Goal: Transaction & Acquisition: Purchase product/service

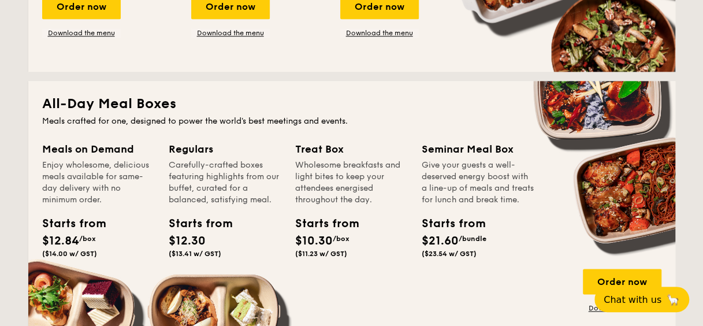
scroll to position [693, 0]
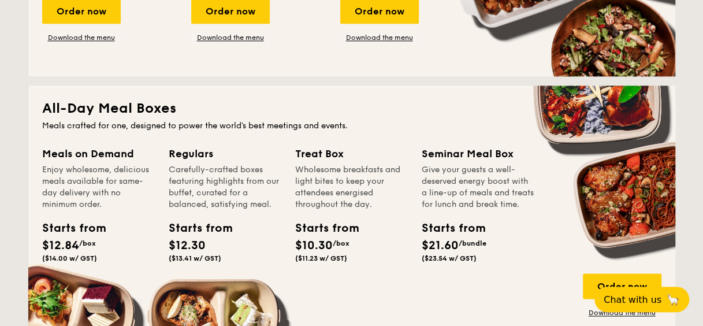
click at [466, 247] on span "/bundle" at bounding box center [472, 243] width 28 height 8
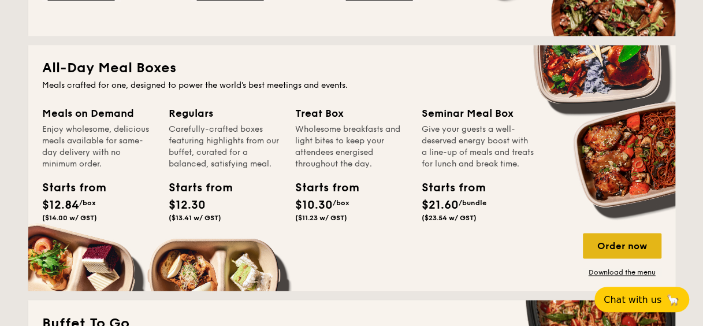
scroll to position [751, 0]
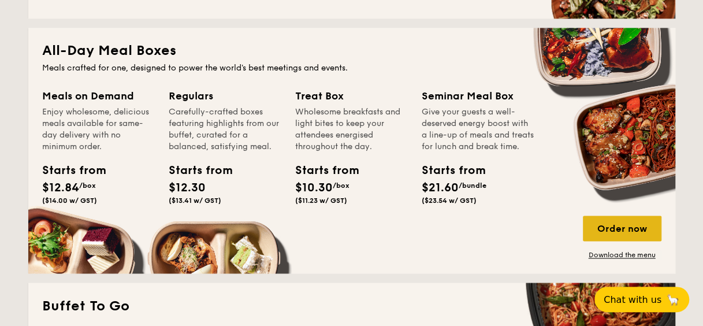
click at [644, 229] on div "Order now" at bounding box center [622, 227] width 79 height 25
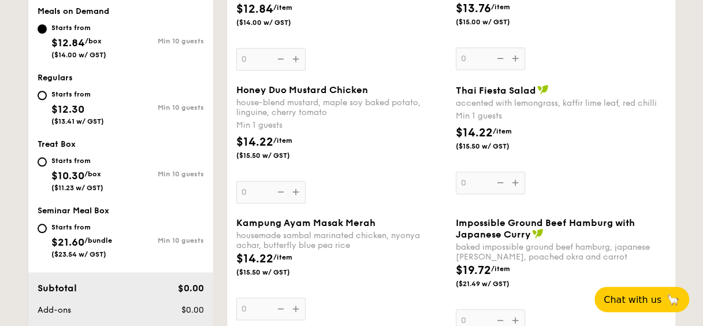
scroll to position [462, 0]
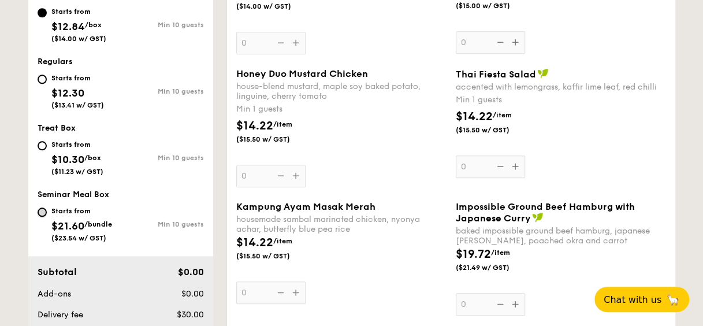
click at [40, 208] on input "Starts from $21.60 /bundle ($23.54 w/ GST) Min 10 guests" at bounding box center [42, 211] width 9 height 9
radio input "true"
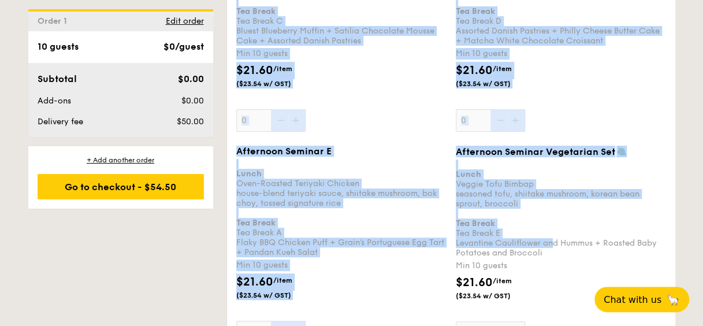
scroll to position [2252, 0]
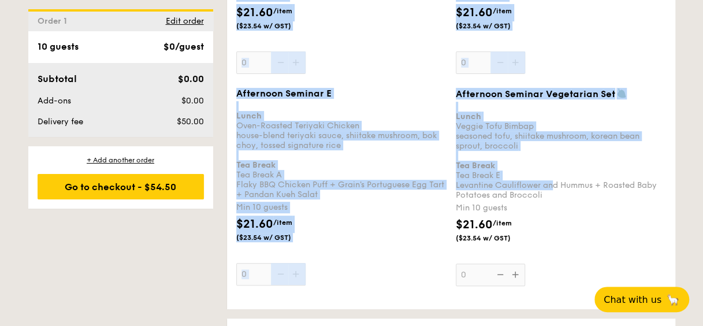
drag, startPoint x: 238, startPoint y: 170, endPoint x: 551, endPoint y: 215, distance: 316.8
copy div "Afternoon Seminar A Lunch Grilled Farm Fresh Aglio super-garlicfied oil, slow b…"
click at [431, 202] on div "Min 10 guests" at bounding box center [341, 208] width 210 height 12
click at [305, 263] on input "0" at bounding box center [270, 274] width 69 height 23
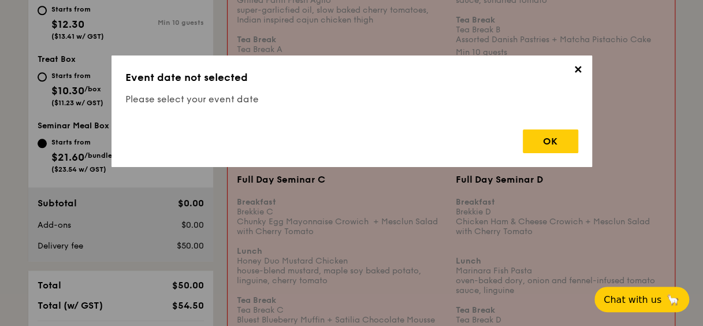
scroll to position [266, 0]
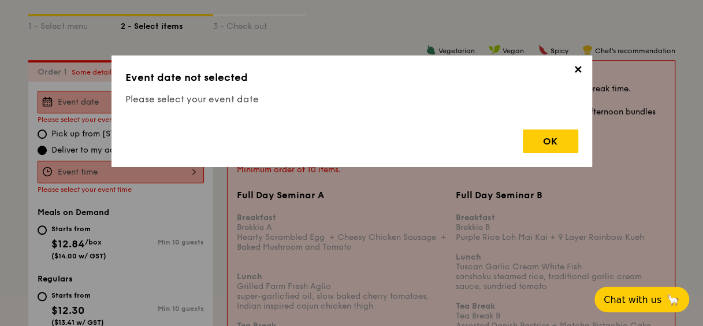
click at [577, 64] on span "✕" at bounding box center [578, 72] width 16 height 16
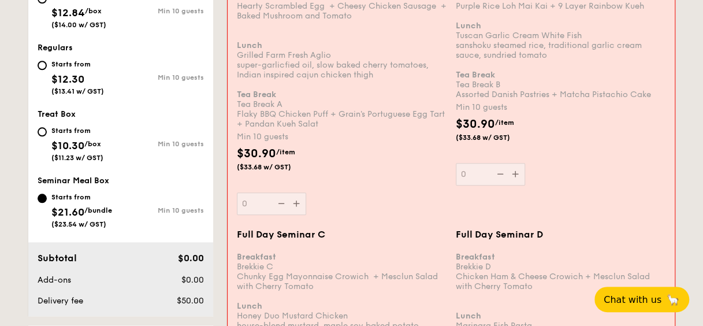
click at [342, 172] on div "$30.90 /item ($33.68 w/ GST)" at bounding box center [341, 165] width 219 height 40
click at [306, 192] on input "0" at bounding box center [271, 203] width 69 height 23
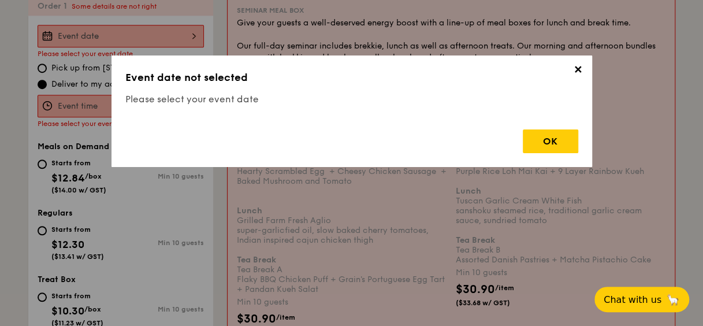
scroll to position [308, 0]
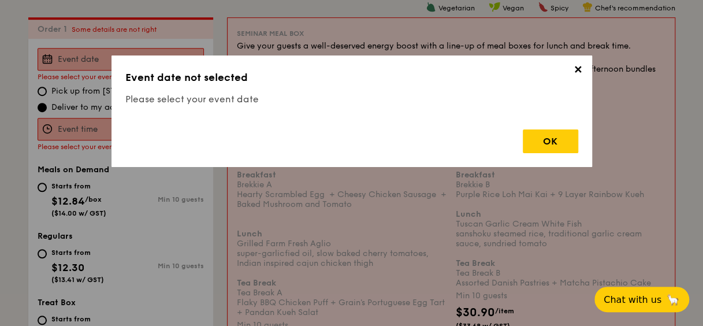
click at [580, 72] on span "✕" at bounding box center [578, 72] width 16 height 16
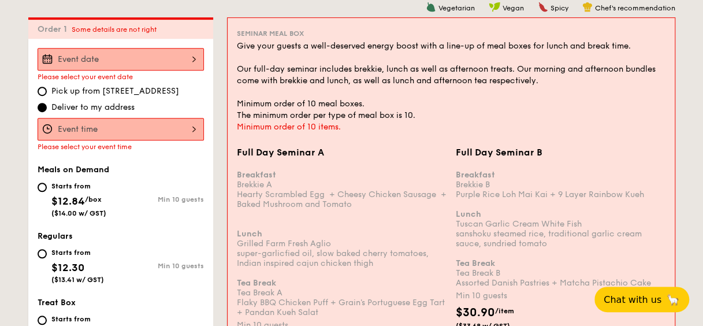
click at [50, 87] on label "Pick up from 5 Burn Road #05-01" at bounding box center [121, 91] width 166 height 12
click at [47, 87] on input "Pick up from 5 Burn Road #05-01" at bounding box center [42, 91] width 9 height 9
radio input "true"
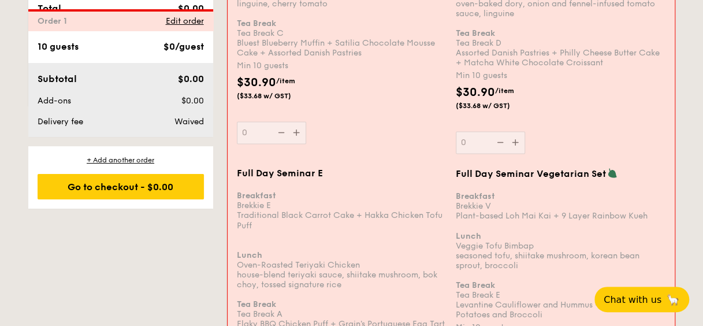
scroll to position [1117, 0]
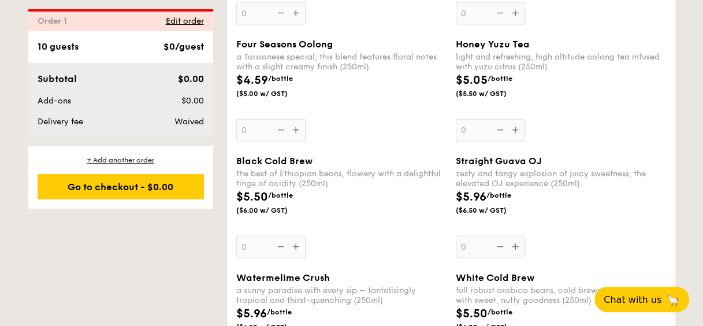
scroll to position [3319, 0]
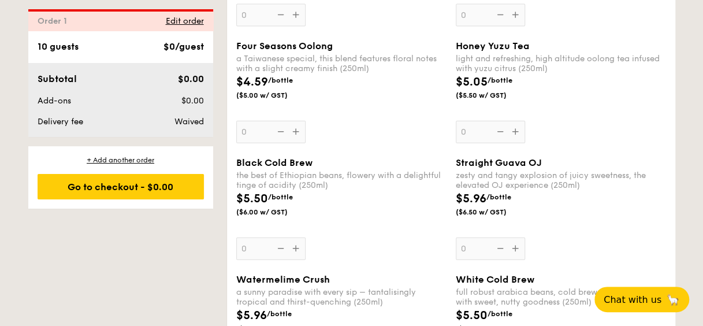
click at [55, 47] on div "10 guests" at bounding box center [58, 47] width 41 height 14
click at [51, 47] on div "10 guests" at bounding box center [58, 47] width 41 height 14
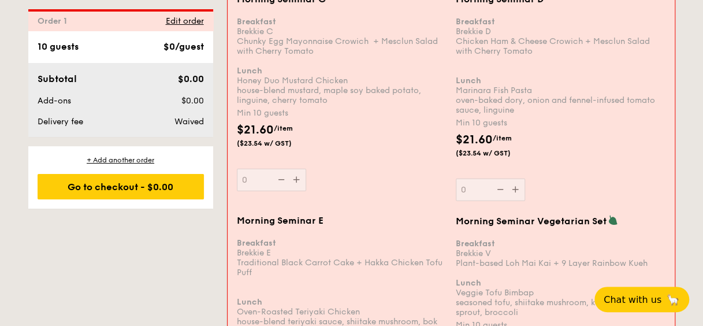
scroll to position [1559, 0]
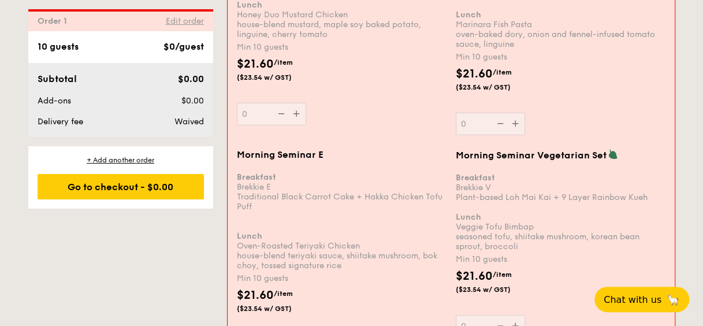
click at [191, 20] on span "Edit order" at bounding box center [185, 21] width 38 height 10
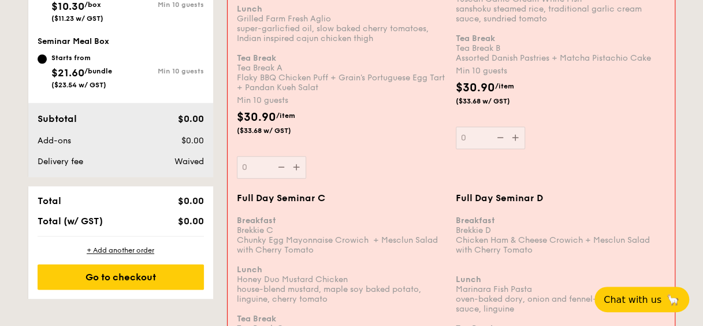
scroll to position [539, 0]
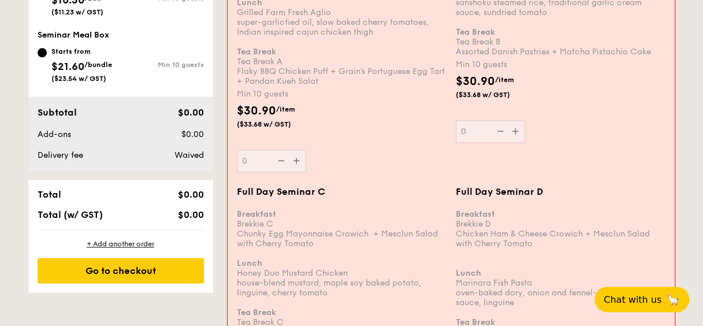
click at [294, 161] on div "Full Day Seminar A Breakfast Brekkie A Hearty Scrambled Egg  + Cheesy Chicken S…" at bounding box center [342, 44] width 210 height 256
click at [294, 161] on input "0" at bounding box center [271, 161] width 69 height 23
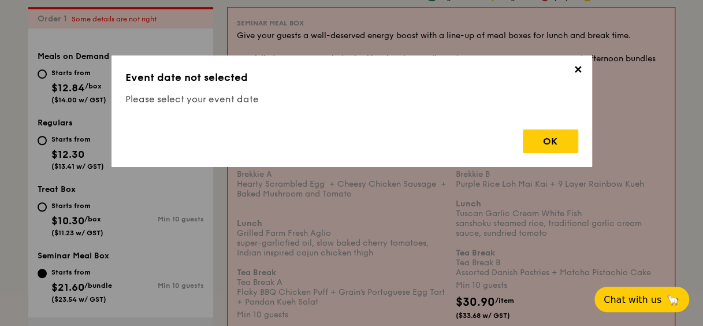
scroll to position [308, 0]
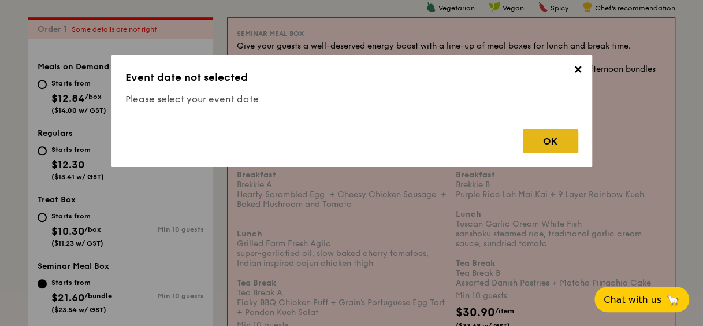
click at [551, 135] on div "OK" at bounding box center [550, 141] width 55 height 24
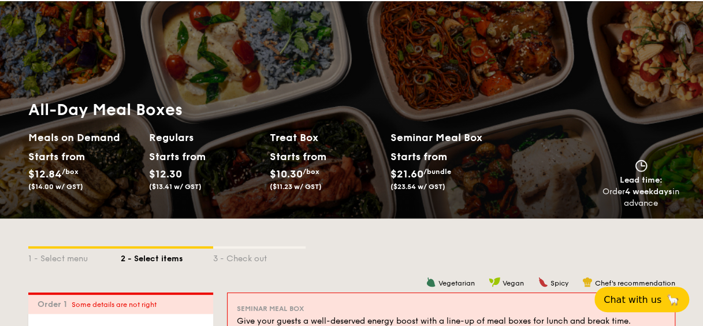
scroll to position [0, 0]
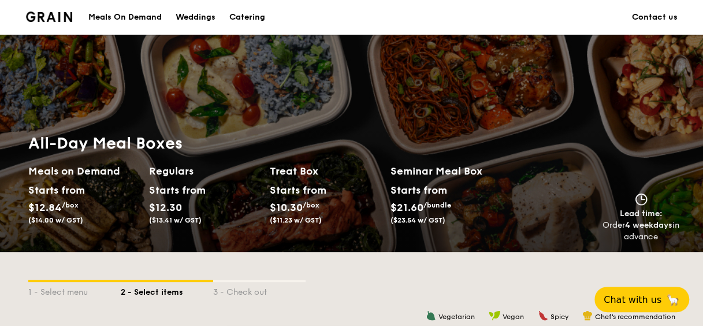
click at [271, 284] on div "3 - Check out" at bounding box center [259, 290] width 92 height 16
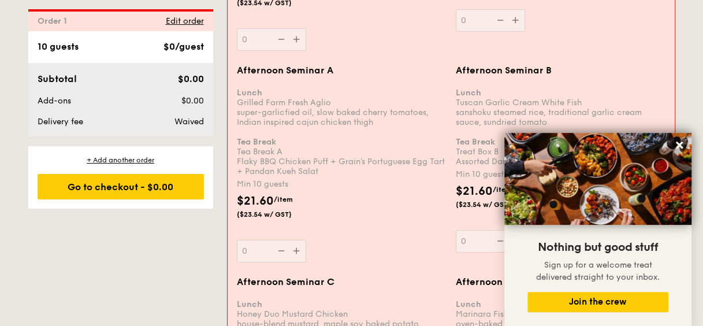
scroll to position [1848, 0]
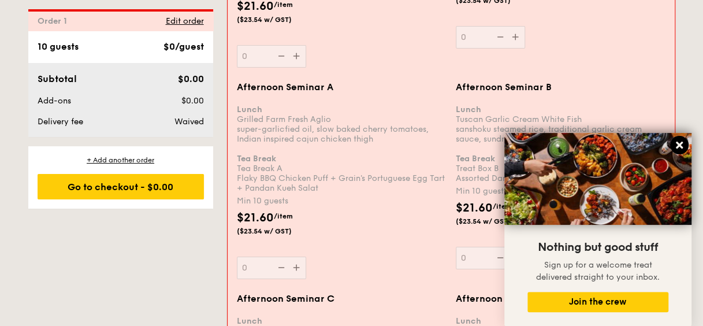
click at [684, 145] on button at bounding box center [679, 145] width 18 height 18
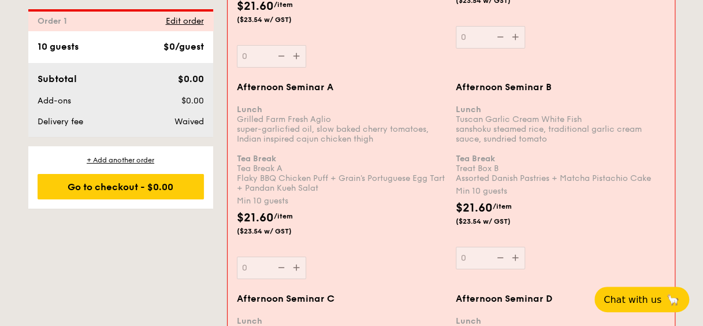
click at [531, 144] on div "Lunch Tuscan Garlic Cream White Fish sanshoku steamed rice, traditional garlic …" at bounding box center [561, 139] width 210 height 88
click at [525, 247] on input "0" at bounding box center [490, 258] width 69 height 23
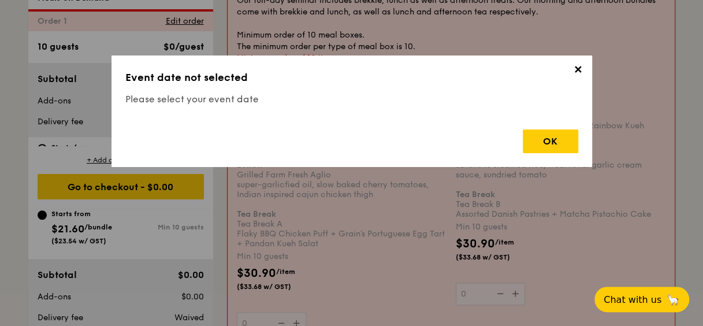
scroll to position [308, 0]
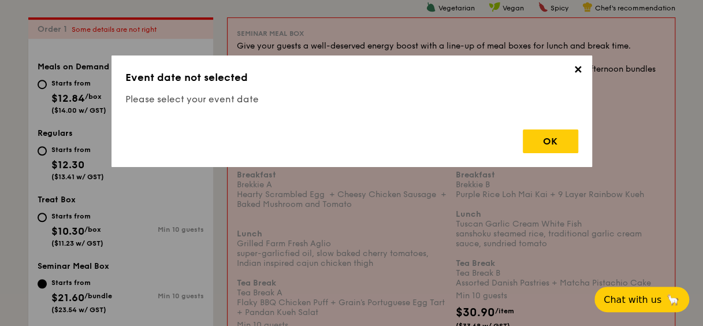
click at [574, 73] on span "✕" at bounding box center [578, 72] width 16 height 16
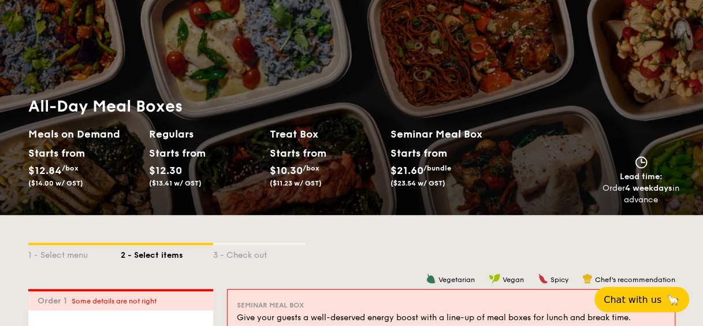
scroll to position [0, 0]
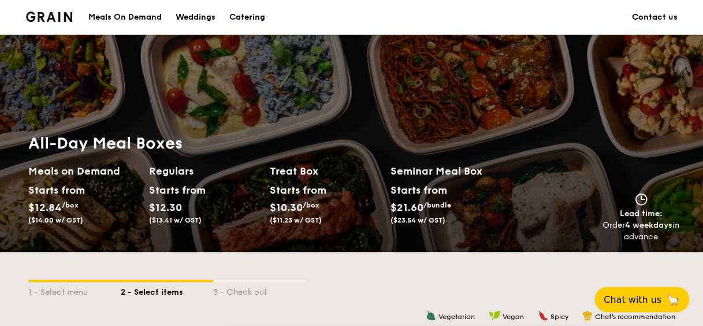
click at [174, 170] on h2 "Regulars" at bounding box center [204, 171] width 111 height 16
click at [113, 163] on h2 "Meals on Demand" at bounding box center [83, 171] width 111 height 16
click at [149, 13] on div "Meals On Demand" at bounding box center [124, 17] width 73 height 35
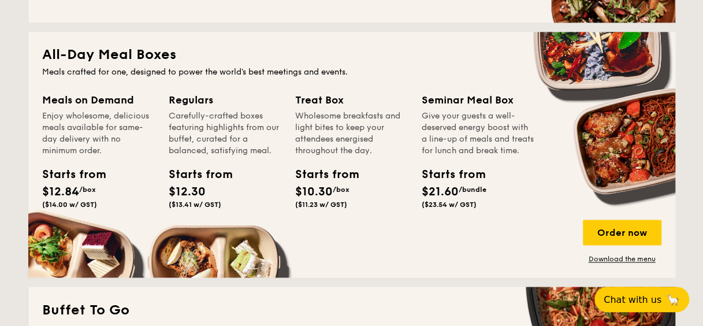
scroll to position [751, 0]
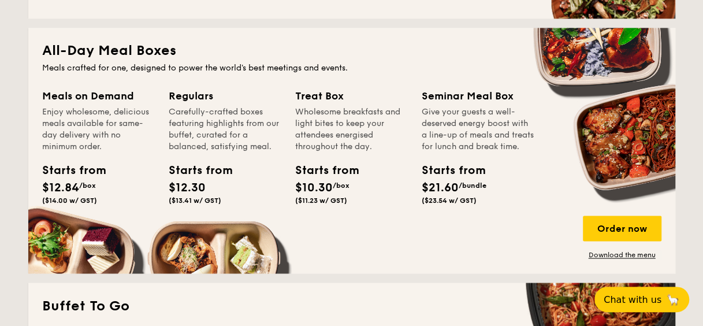
drag, startPoint x: 119, startPoint y: 111, endPoint x: 125, endPoint y: 146, distance: 35.1
click at [125, 146] on div "Enjoy wholesome, delicious meals available for same-day delivery with no minimu…" at bounding box center [98, 129] width 113 height 46
drag, startPoint x: 125, startPoint y: 146, endPoint x: 239, endPoint y: 139, distance: 114.5
click at [239, 139] on div "Carefully-crafted boxes featuring highlights from our buffet, curated for a bal…" at bounding box center [225, 129] width 113 height 46
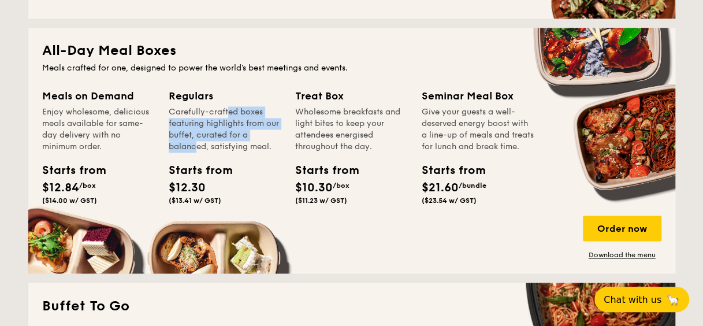
drag, startPoint x: 200, startPoint y: 111, endPoint x: 275, endPoint y: 130, distance: 76.7
click at [275, 130] on div "Carefully-crafted boxes featuring highlights from our buffet, curated for a bal…" at bounding box center [225, 129] width 113 height 46
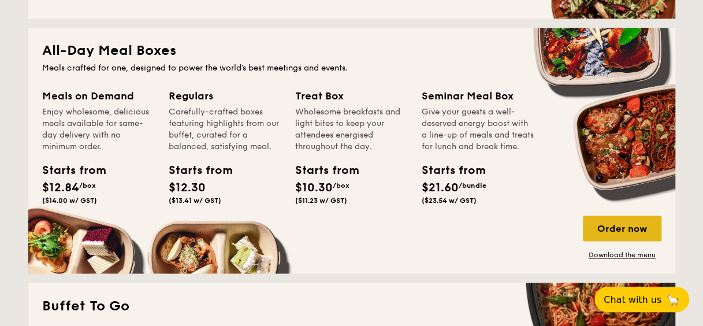
click at [612, 225] on div "Order now" at bounding box center [622, 227] width 79 height 25
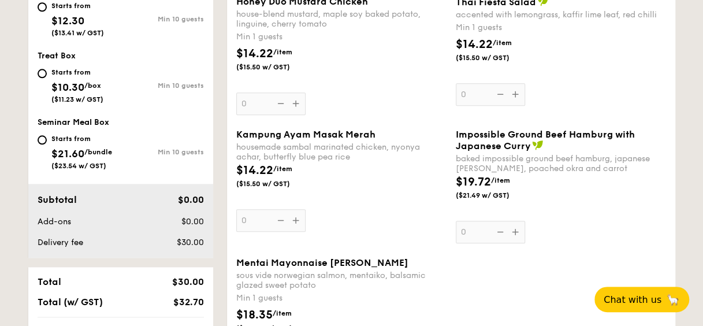
scroll to position [520, 0]
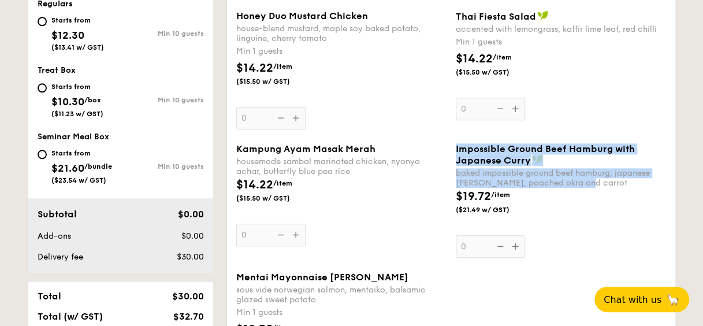
drag, startPoint x: 455, startPoint y: 144, endPoint x: 588, endPoint y: 187, distance: 139.3
click at [588, 187] on div "Impossible Ground Beef Hamburg with Japanese Curry baked impossible ground beef…" at bounding box center [561, 165] width 210 height 44
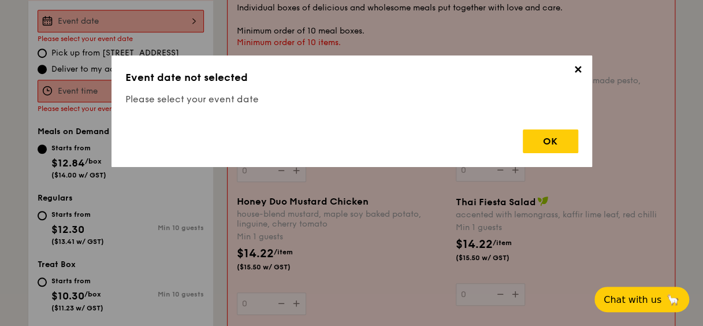
scroll to position [308, 0]
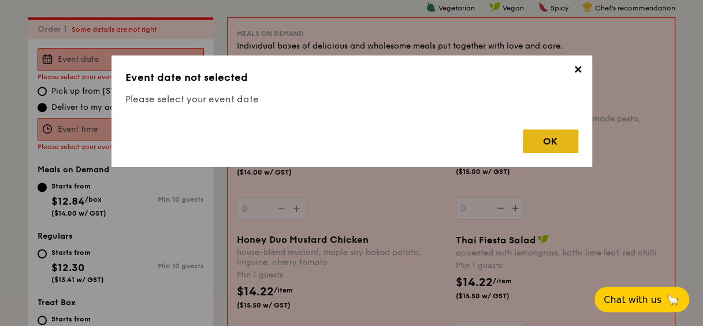
click at [541, 139] on div "OK" at bounding box center [550, 141] width 55 height 24
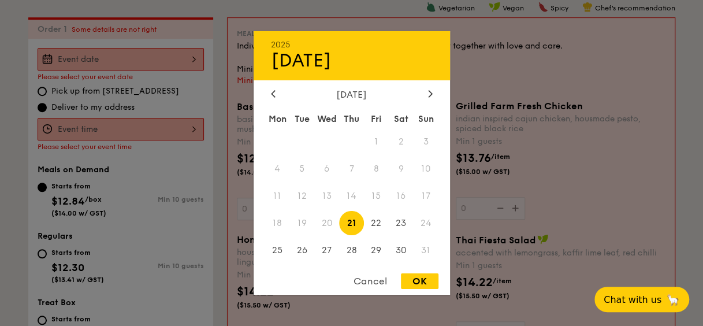
click at [93, 62] on div "2025 Aug 21 August 2025 Mon Tue Wed Thu Fri Sat Sun 1 2 3 4 5 6 7 8 9 10 11 12 …" at bounding box center [121, 59] width 166 height 23
click at [391, 251] on span "30" at bounding box center [401, 249] width 25 height 25
click at [415, 274] on div "Cancel OK" at bounding box center [351, 283] width 196 height 21
click at [418, 280] on div "OK" at bounding box center [420, 281] width 38 height 16
type input "Aug 30, 2025"
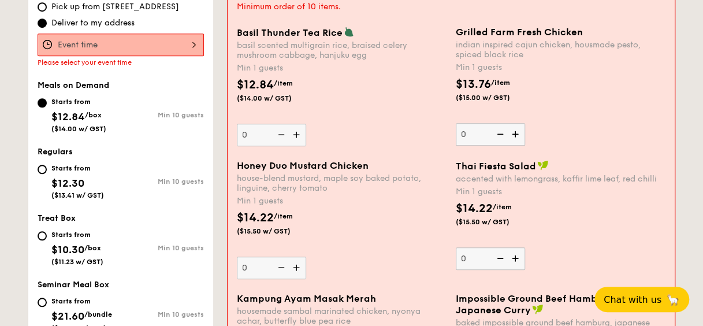
scroll to position [366, 0]
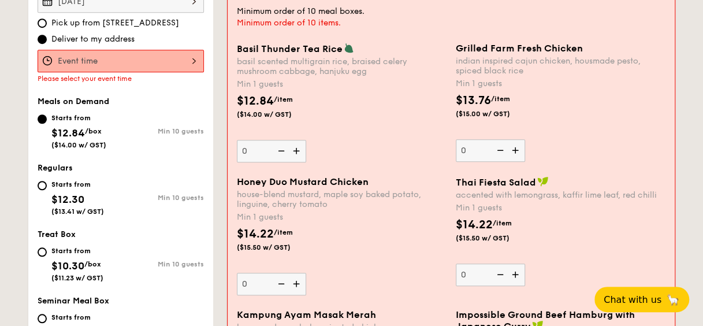
click at [104, 68] on div at bounding box center [121, 61] width 166 height 23
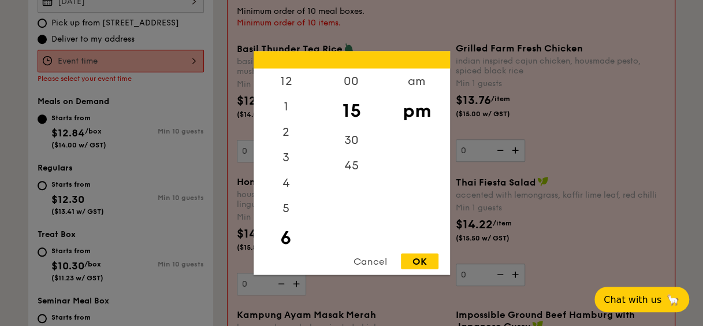
scroll to position [25, 0]
click at [410, 255] on div "OK" at bounding box center [420, 261] width 38 height 16
type input "6:15PM"
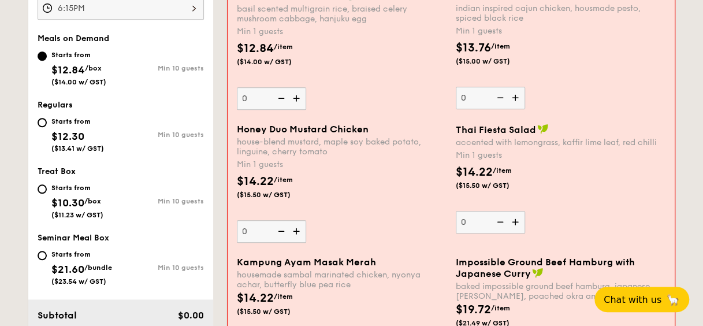
scroll to position [482, 0]
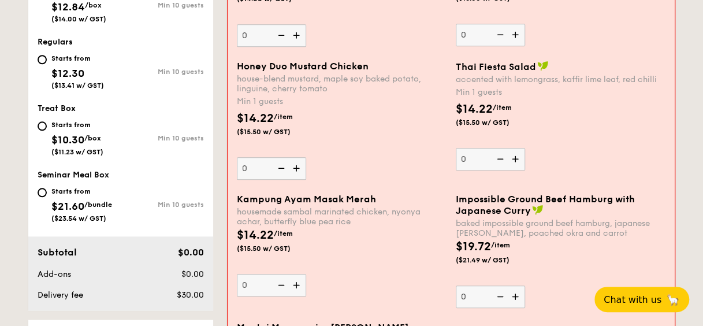
click at [442, 178] on div "Honey Duo Mustard Chicken house-blend mustard, maple soy baked potato, linguine…" at bounding box center [451, 127] width 438 height 133
click at [292, 164] on img at bounding box center [297, 168] width 17 height 22
click at [292, 164] on input "0" at bounding box center [271, 168] width 69 height 23
type input "1"
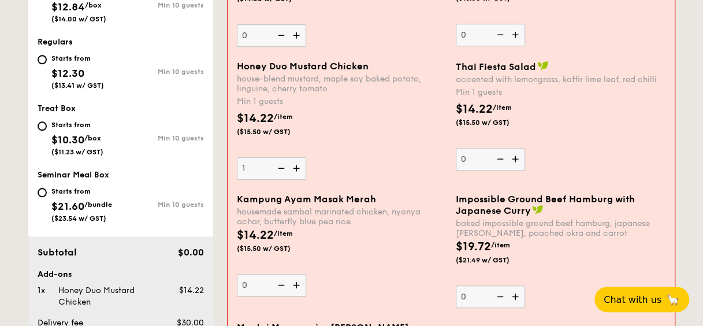
click at [299, 33] on img at bounding box center [297, 35] width 17 height 22
click at [299, 33] on input "0" at bounding box center [271, 35] width 69 height 23
type input "1"
click at [521, 35] on img at bounding box center [516, 35] width 17 height 22
click at [521, 35] on input "0" at bounding box center [490, 35] width 69 height 23
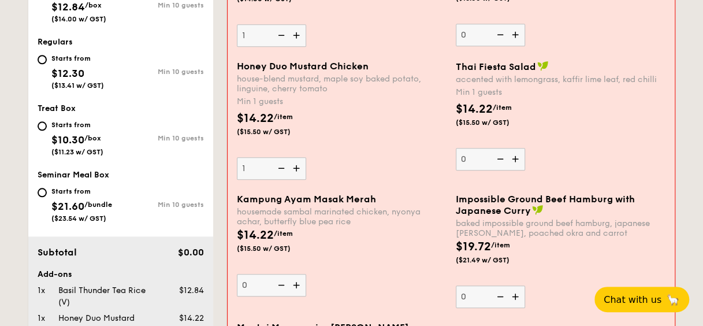
type input "1"
click at [516, 160] on img at bounding box center [516, 159] width 17 height 22
click at [516, 160] on input "0" at bounding box center [490, 159] width 69 height 23
type input "1"
click at [291, 281] on img at bounding box center [297, 285] width 17 height 22
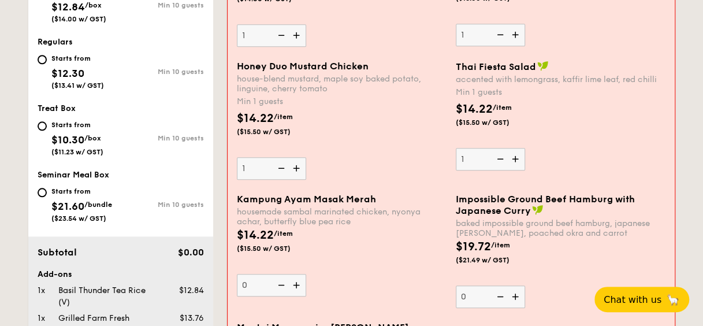
click at [291, 281] on input "0" at bounding box center [271, 285] width 69 height 23
type input "1"
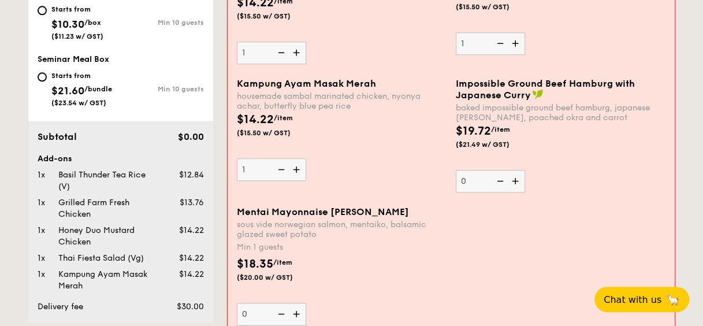
scroll to position [597, 0]
click at [514, 181] on img at bounding box center [516, 181] width 17 height 22
click at [514, 181] on input "0" at bounding box center [490, 181] width 69 height 23
type input "1"
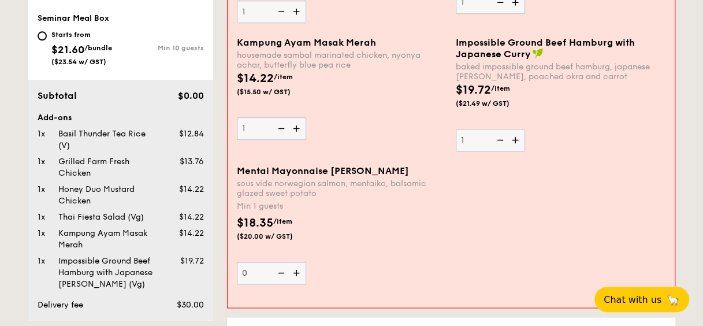
scroll to position [655, 0]
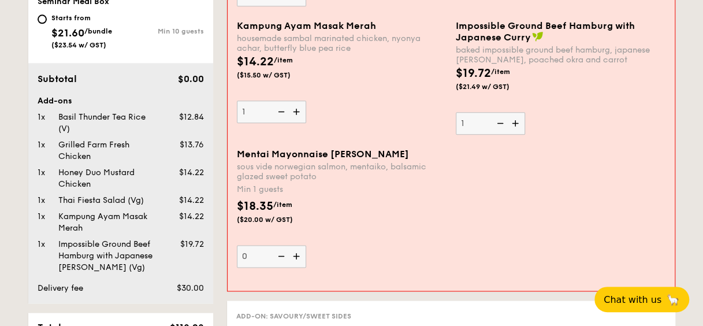
click at [294, 249] on img at bounding box center [297, 256] width 17 height 22
click at [294, 249] on input "0" at bounding box center [271, 256] width 69 height 23
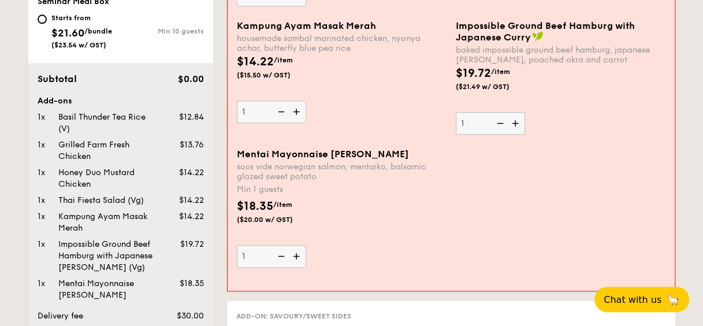
click at [294, 249] on img at bounding box center [297, 256] width 17 height 22
click at [294, 249] on input "1" at bounding box center [271, 256] width 69 height 23
click at [294, 249] on img at bounding box center [297, 256] width 17 height 22
click at [294, 249] on input "2" at bounding box center [271, 256] width 69 height 23
click at [294, 249] on img at bounding box center [297, 256] width 17 height 22
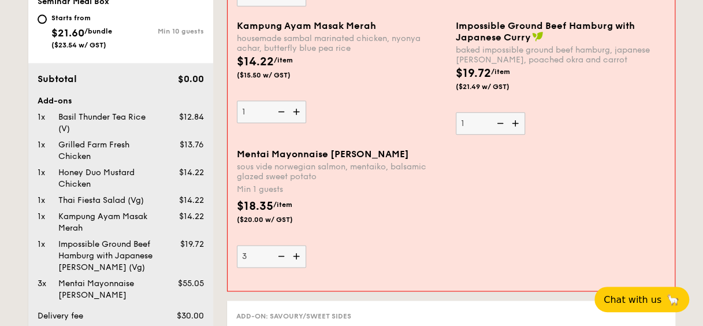
click at [294, 249] on input "3" at bounding box center [271, 256] width 69 height 23
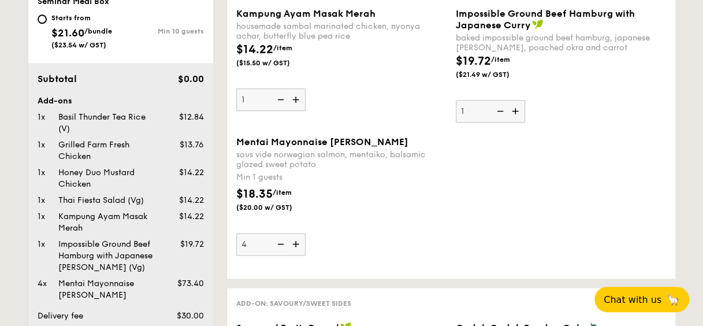
click at [294, 249] on img at bounding box center [296, 244] width 17 height 22
click at [294, 249] on input "4" at bounding box center [270, 244] width 69 height 23
type input "5"
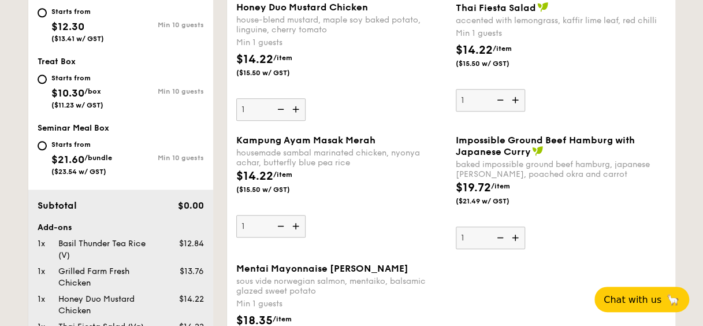
scroll to position [482, 0]
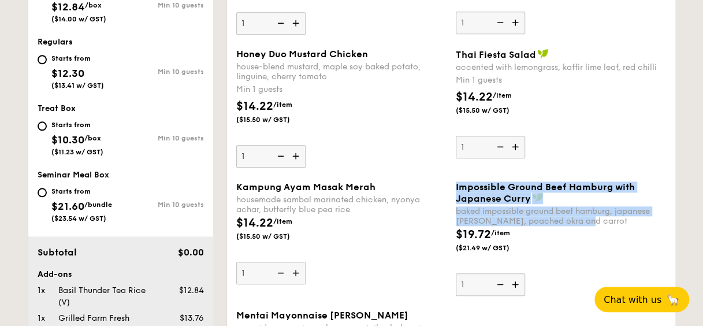
drag, startPoint x: 452, startPoint y: 185, endPoint x: 588, endPoint y: 222, distance: 141.0
click at [588, 222] on div "Impossible Ground Beef Hamburg with Japanese Curry baked impossible ground beef…" at bounding box center [560, 238] width 219 height 114
copy div "Impossible Ground Beef Hamburg with Japanese Curry baked impossible ground beef…"
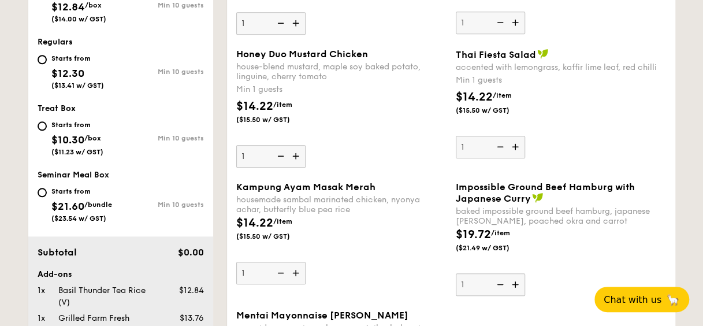
click at [538, 169] on div "Honey Duo Mustard Chicken house-blend mustard, maple soy baked potato, linguine…" at bounding box center [451, 115] width 439 height 133
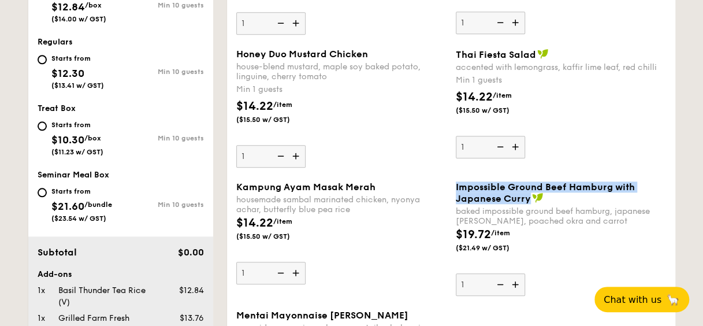
drag, startPoint x: 528, startPoint y: 195, endPoint x: 450, endPoint y: 184, distance: 78.2
click at [451, 184] on div "Impossible Ground Beef Hamburg with Japanese Curry baked impossible ground beef…" at bounding box center [560, 238] width 219 height 114
copy span "Impossible Ground Beef Hamburg with Japanese Curry"
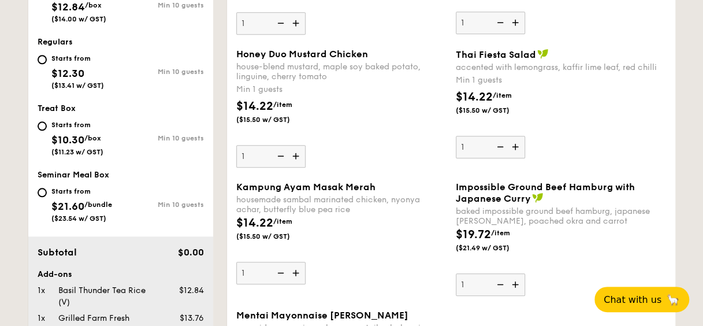
click at [578, 159] on div "Honey Duo Mustard Chicken house-blend mustard, maple soy baked potato, linguine…" at bounding box center [451, 115] width 439 height 133
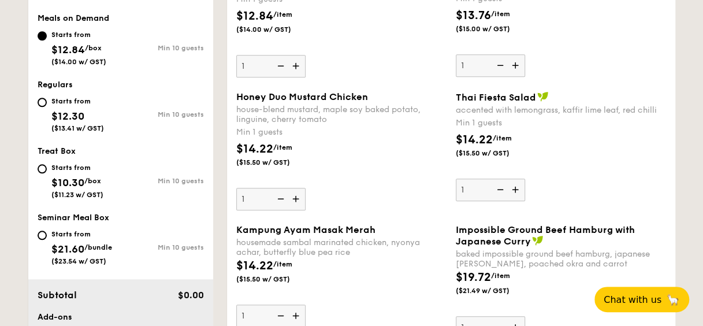
scroll to position [424, 0]
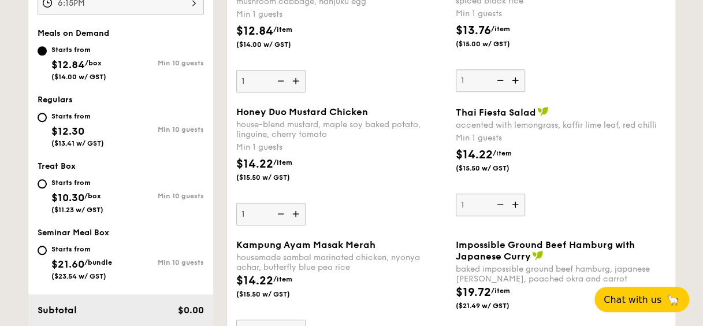
click at [70, 115] on div "Starts from" at bounding box center [77, 115] width 53 height 9
click at [47, 115] on input "Starts from $12.30 ($13.41 w/ GST) Min 10 guests" at bounding box center [42, 117] width 9 height 9
radio input "true"
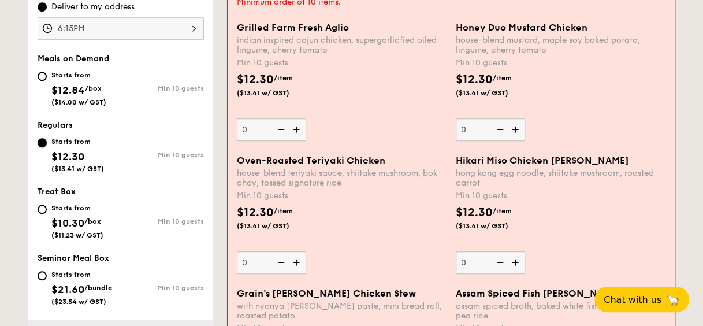
scroll to position [366, 0]
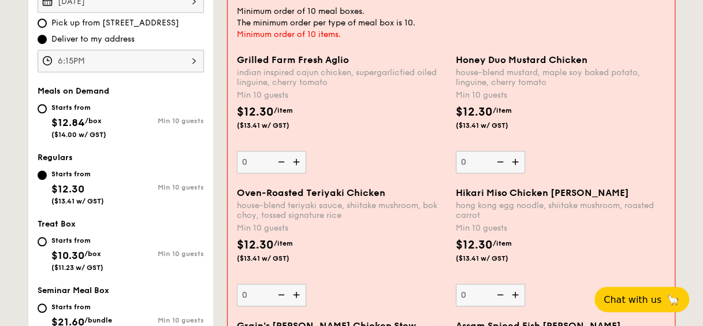
click at [68, 118] on span "$12.84" at bounding box center [67, 122] width 33 height 13
click at [47, 113] on input "Starts from $12.84 /box ($14.00 w/ GST) Min 10 guests" at bounding box center [42, 108] width 9 height 9
radio input "true"
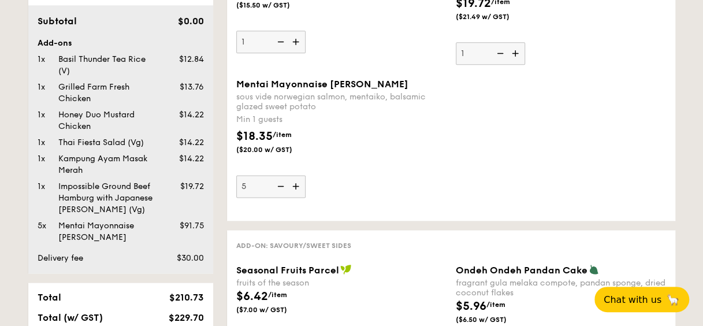
scroll to position [597, 0]
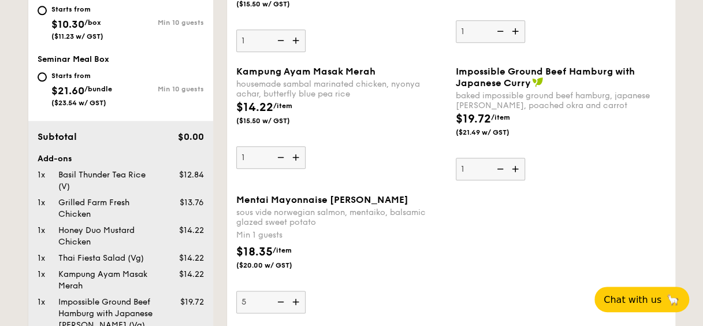
click at [281, 157] on img at bounding box center [279, 157] width 17 height 22
click at [281, 157] on input "1" at bounding box center [270, 157] width 69 height 23
type input "0"
click at [507, 168] on img at bounding box center [498, 169] width 17 height 22
click at [507, 168] on input "1" at bounding box center [490, 169] width 69 height 23
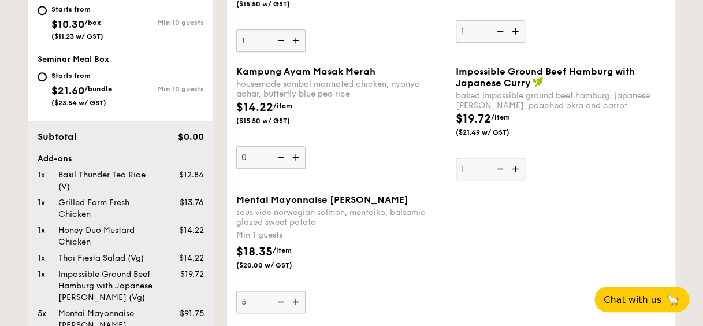
type input "0"
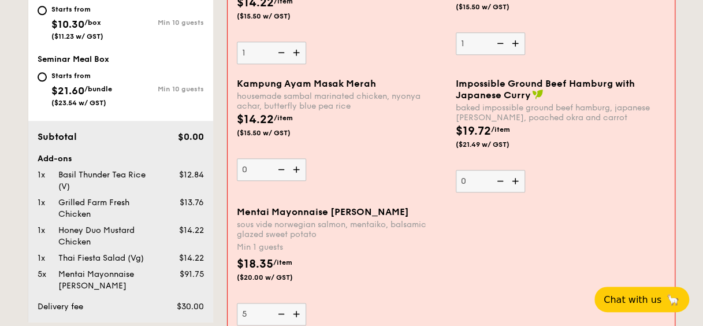
click at [296, 164] on img at bounding box center [297, 169] width 17 height 22
click at [296, 164] on input "0" at bounding box center [271, 169] width 69 height 23
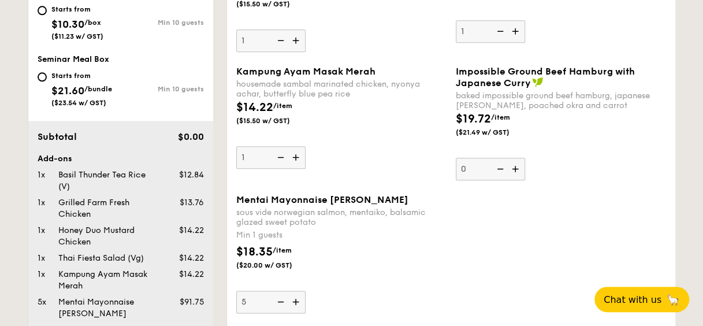
click at [296, 164] on img at bounding box center [296, 157] width 17 height 22
click at [296, 164] on input "1" at bounding box center [270, 157] width 69 height 23
type input "2"
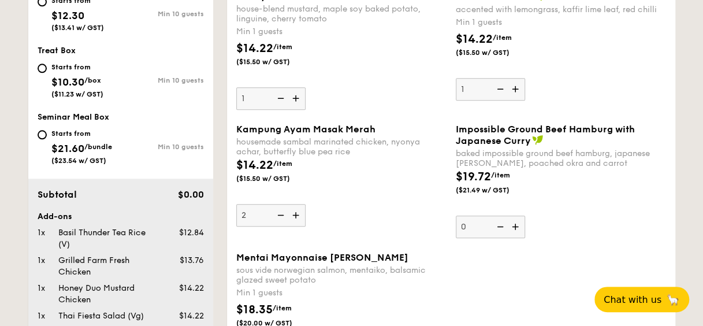
scroll to position [366, 0]
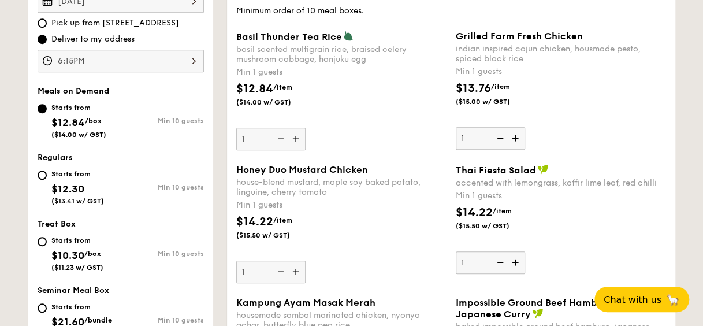
click at [59, 186] on span "$12.30" at bounding box center [67, 188] width 33 height 13
click at [47, 180] on input "Starts from $12.30 ($13.41 w/ GST) Min 10 guests" at bounding box center [42, 174] width 9 height 9
radio input "true"
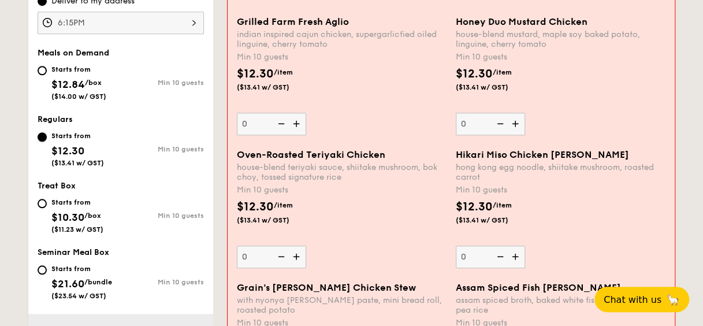
scroll to position [424, 0]
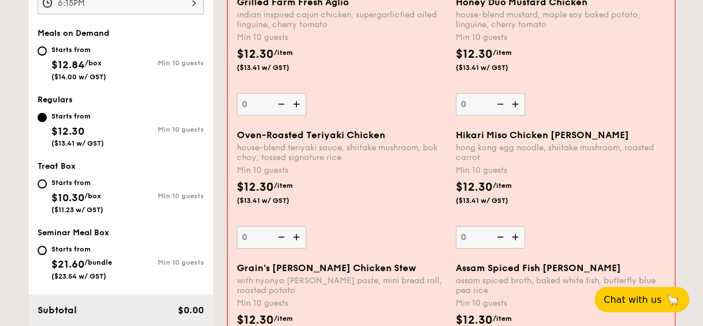
click at [295, 96] on img at bounding box center [297, 104] width 17 height 22
click at [295, 96] on input "0" at bounding box center [271, 104] width 69 height 23
type input "10"
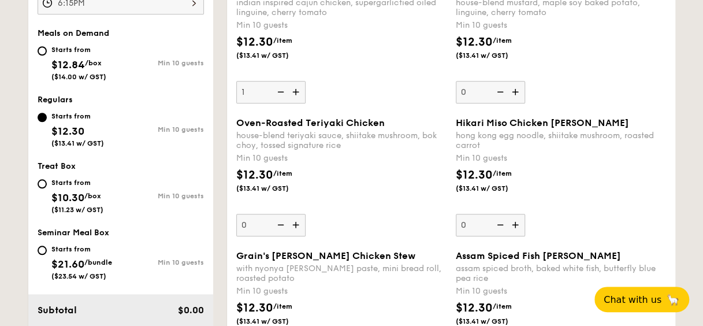
type input "10"
click at [307, 120] on span "Oven-Roasted Teriyaki Chicken" at bounding box center [310, 122] width 148 height 11
click at [305, 214] on input "0" at bounding box center [270, 225] width 69 height 23
type input "10"
click at [336, 80] on div "Grilled Farm Fresh Aglio indian inspired cajun chicken, supergarlicfied oiled l…" at bounding box center [341, 43] width 210 height 119
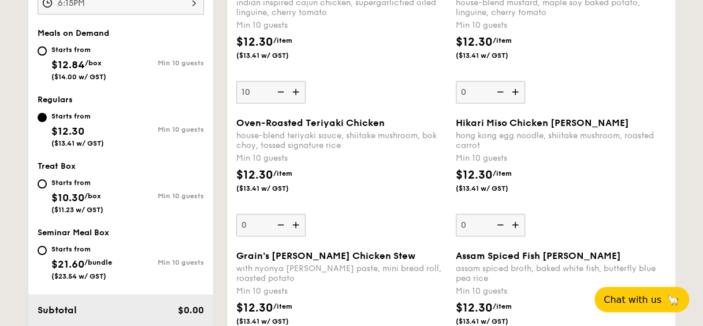
click at [305, 81] on input "10" at bounding box center [270, 92] width 69 height 23
type input "10"
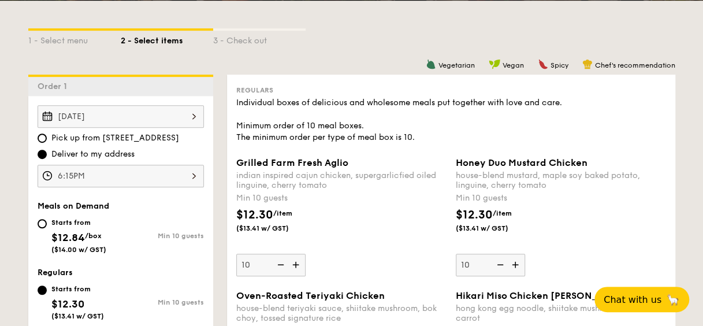
scroll to position [251, 0]
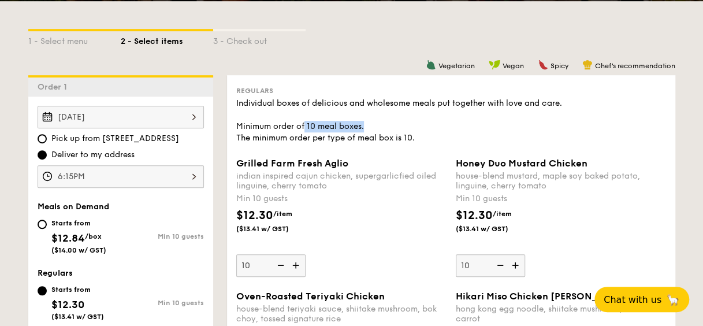
drag, startPoint x: 305, startPoint y: 127, endPoint x: 385, endPoint y: 132, distance: 79.2
click at [385, 132] on div "Individual boxes of delicious and wholesome meals put together with love and ca…" at bounding box center [451, 121] width 430 height 46
drag, startPoint x: 273, startPoint y: 135, endPoint x: 388, endPoint y: 141, distance: 115.7
click at [388, 141] on div "Individual boxes of delicious and wholesome meals put together with love and ca…" at bounding box center [451, 121] width 430 height 46
drag, startPoint x: 388, startPoint y: 141, endPoint x: 387, endPoint y: 158, distance: 16.2
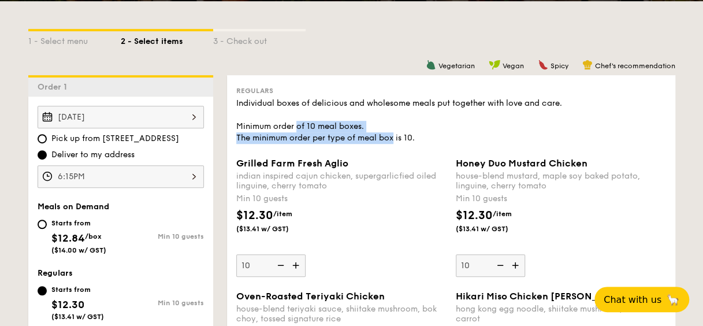
drag, startPoint x: 297, startPoint y: 132, endPoint x: 394, endPoint y: 141, distance: 97.4
click at [394, 141] on div "Individual boxes of delicious and wholesome meals put together with love and ca…" at bounding box center [451, 121] width 430 height 46
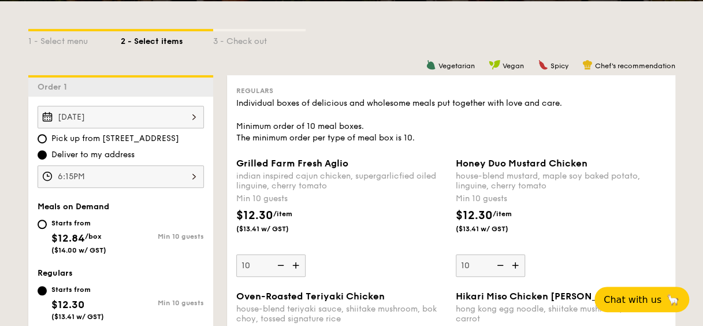
drag, startPoint x: 394, startPoint y: 141, endPoint x: 394, endPoint y: 179, distance: 38.1
click at [394, 179] on div "indian inspired cajun chicken, supergarlicfied oiled linguine, cherry tomato" at bounding box center [341, 181] width 210 height 20
click at [305, 254] on input "10" at bounding box center [270, 265] width 69 height 23
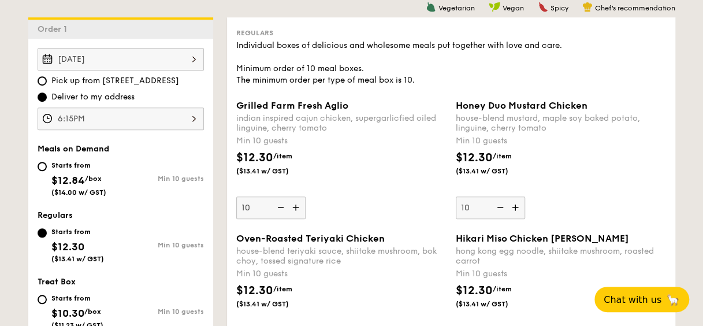
click at [91, 165] on div "Starts from" at bounding box center [78, 165] width 55 height 9
click at [47, 165] on input "Starts from $12.84 /box ($14.00 w/ GST) Min 10 guests" at bounding box center [42, 166] width 9 height 9
radio input "true"
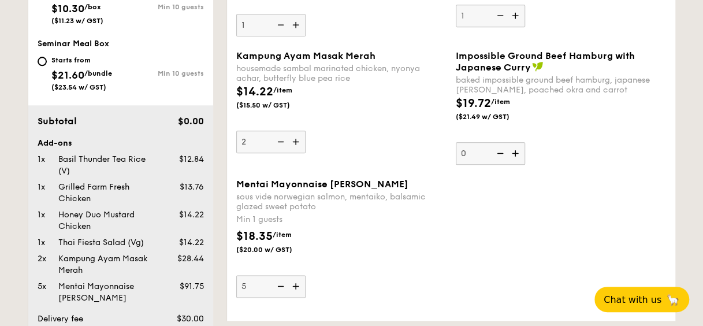
scroll to position [597, 0]
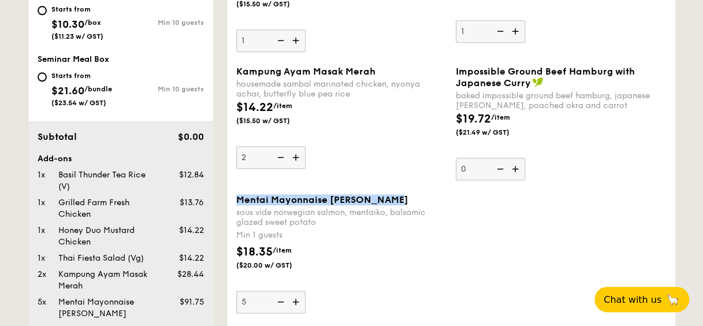
drag, startPoint x: 233, startPoint y: 198, endPoint x: 398, endPoint y: 197, distance: 165.2
click at [398, 197] on div "Mentai Mayonnaise Aburi Salmon sous vide norwegian salmon, mentaiko, balsamic g…" at bounding box center [341, 253] width 219 height 119
copy span "Mentai Mayonnaise Aburi Salmon"
click at [373, 205] on div "Mentai Mayonnaise Aburi Salmon sous vide norwegian salmon, mentaiko, balsamic g…" at bounding box center [341, 210] width 210 height 33
click at [305, 290] on input "5" at bounding box center [270, 301] width 69 height 23
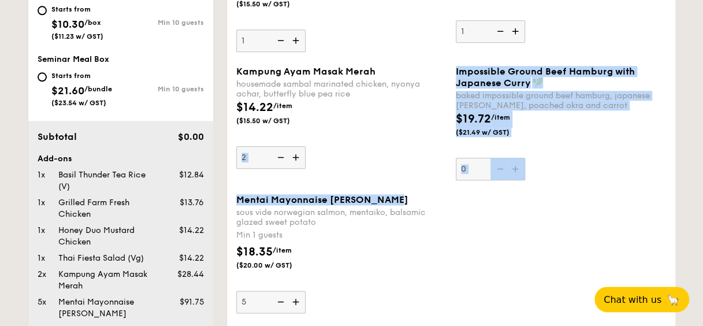
drag, startPoint x: 392, startPoint y: 200, endPoint x: 232, endPoint y: 189, distance: 159.7
click at [232, 189] on div "Meals on Demand Individual boxes of delicious and wholesome meals put together …" at bounding box center [451, 32] width 448 height 607
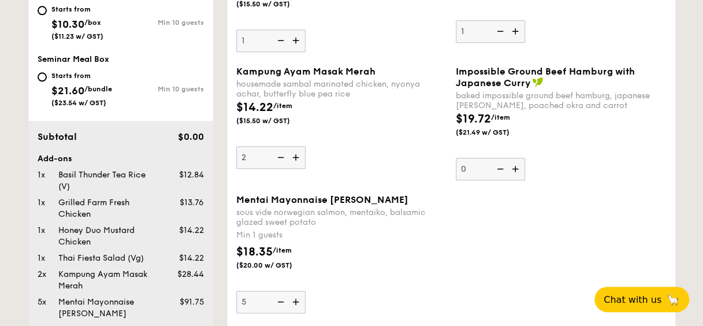
drag, startPoint x: 232, startPoint y: 189, endPoint x: 482, endPoint y: 205, distance: 249.9
click at [482, 205] on div "Mentai Mayonnaise Aburi Salmon sous vide norwegian salmon, mentaiko, balsamic g…" at bounding box center [451, 260] width 439 height 133
drag, startPoint x: 391, startPoint y: 195, endPoint x: 236, endPoint y: 199, distance: 155.4
click at [236, 198] on div "Mentai Mayonnaise Aburi Salmon" at bounding box center [341, 199] width 210 height 11
copy span "Mentai Mayonnaise Aburi Salmon"
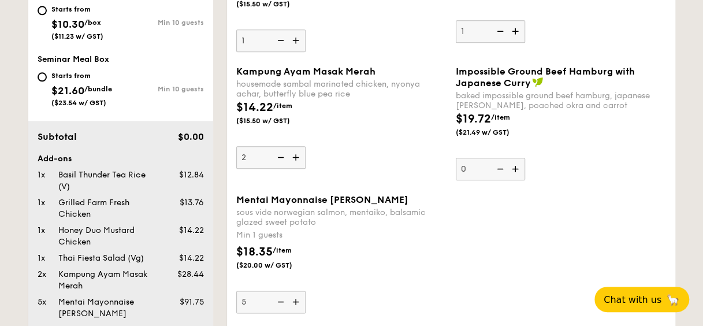
click at [336, 206] on div "Mentai Mayonnaise Aburi Salmon sous vide norwegian salmon, mentaiko, balsamic g…" at bounding box center [341, 210] width 210 height 33
click at [305, 290] on input "5" at bounding box center [270, 301] width 69 height 23
drag, startPoint x: 390, startPoint y: 193, endPoint x: 236, endPoint y: 202, distance: 155.0
click at [236, 202] on div "Mentai Mayonnaise Aburi Salmon" at bounding box center [341, 199] width 210 height 11
copy span "Mentai Mayonnaise Aburi Salmon"
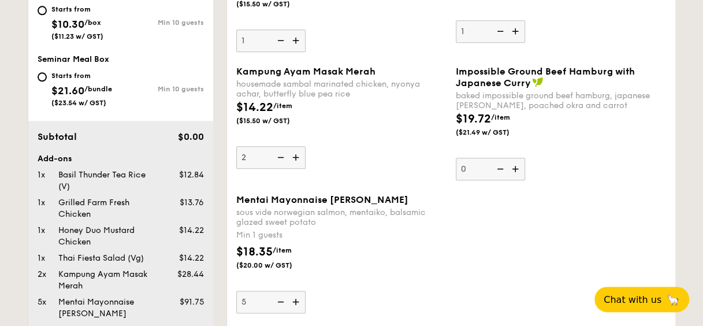
click at [359, 237] on div "Min 1 guests" at bounding box center [341, 235] width 210 height 12
click at [305, 290] on input "5" at bounding box center [270, 301] width 69 height 23
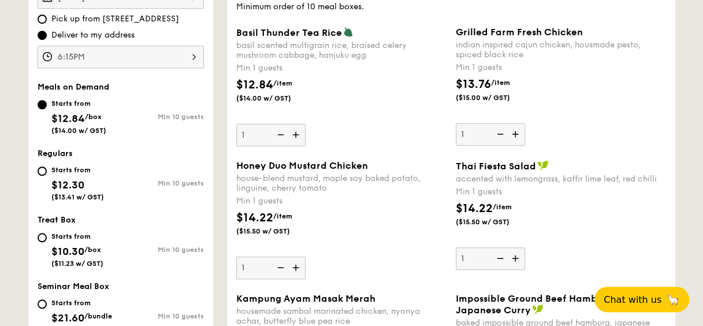
scroll to position [366, 0]
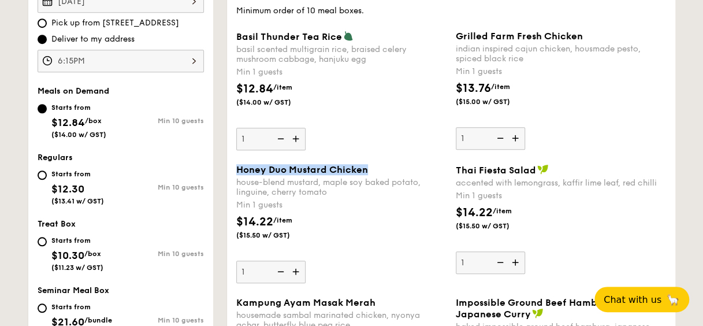
drag, startPoint x: 373, startPoint y: 170, endPoint x: 236, endPoint y: 171, distance: 137.4
click at [236, 171] on div "Honey Duo Mustard Chicken" at bounding box center [341, 169] width 210 height 11
copy span "Honey Duo Mustard Chicken"
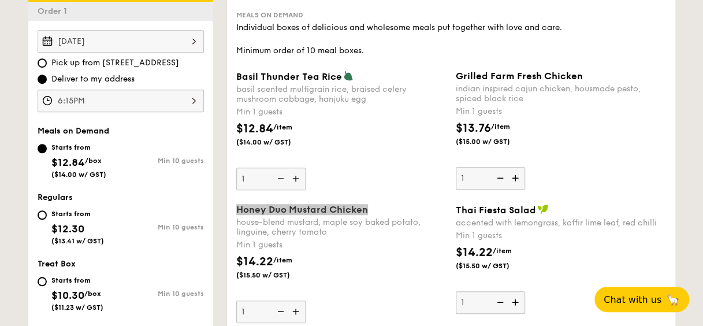
scroll to position [308, 0]
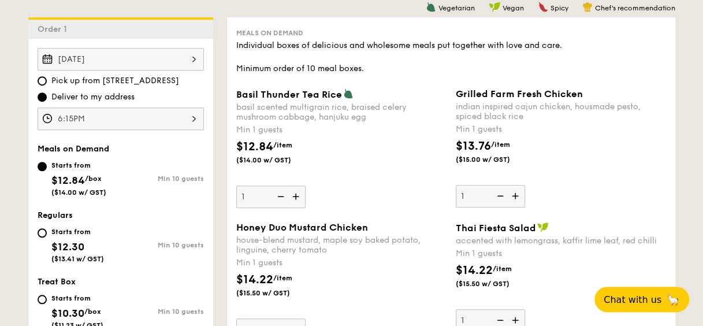
click at [409, 148] on div "$12.84 /item ($14.00 w/ GST)" at bounding box center [341, 158] width 219 height 40
click at [305, 185] on input "1" at bounding box center [270, 196] width 69 height 23
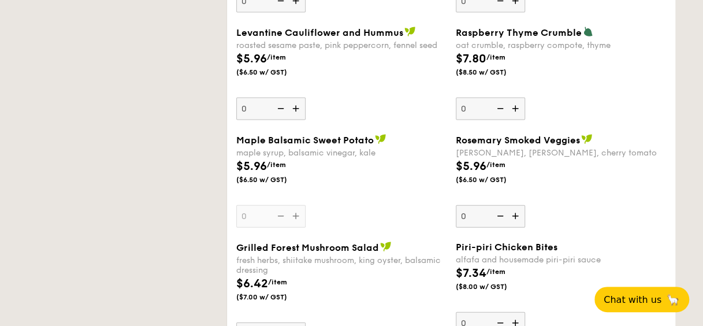
scroll to position [342, 0]
